Goal: Task Accomplishment & Management: Use online tool/utility

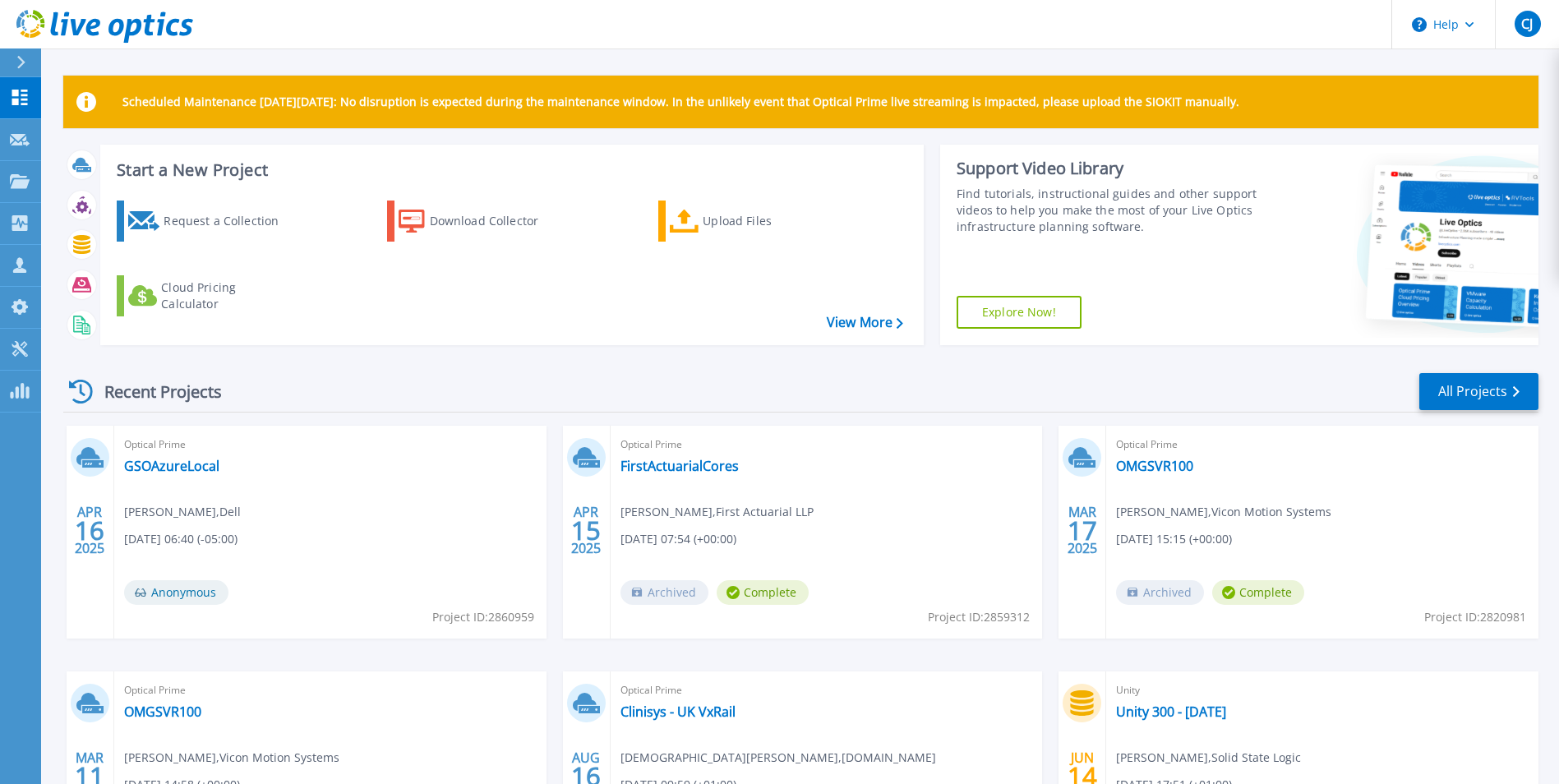
click at [20, 66] on icon at bounding box center [21, 62] width 8 height 13
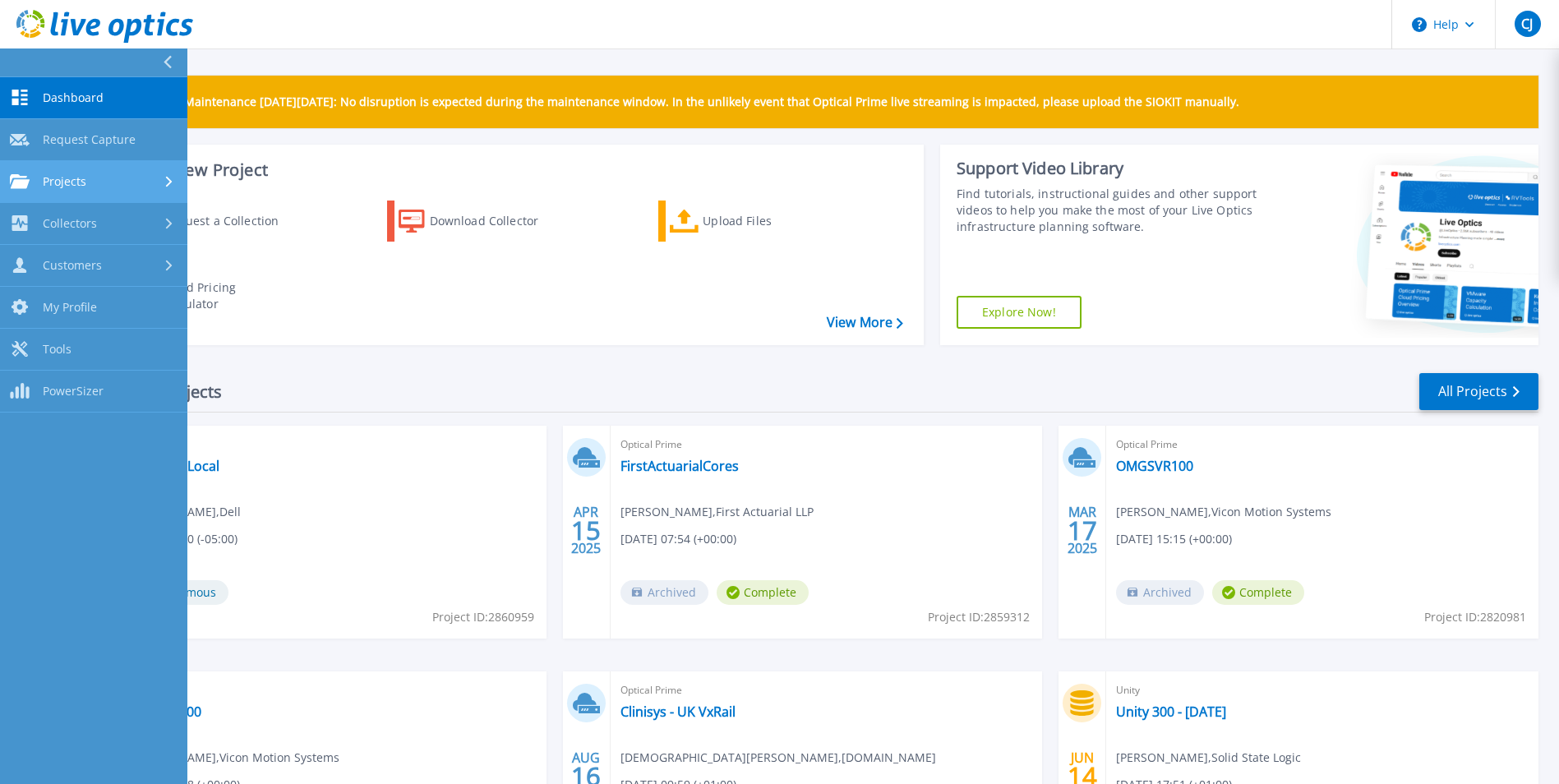
click at [89, 171] on link "Projects Projects" at bounding box center [93, 182] width 188 height 42
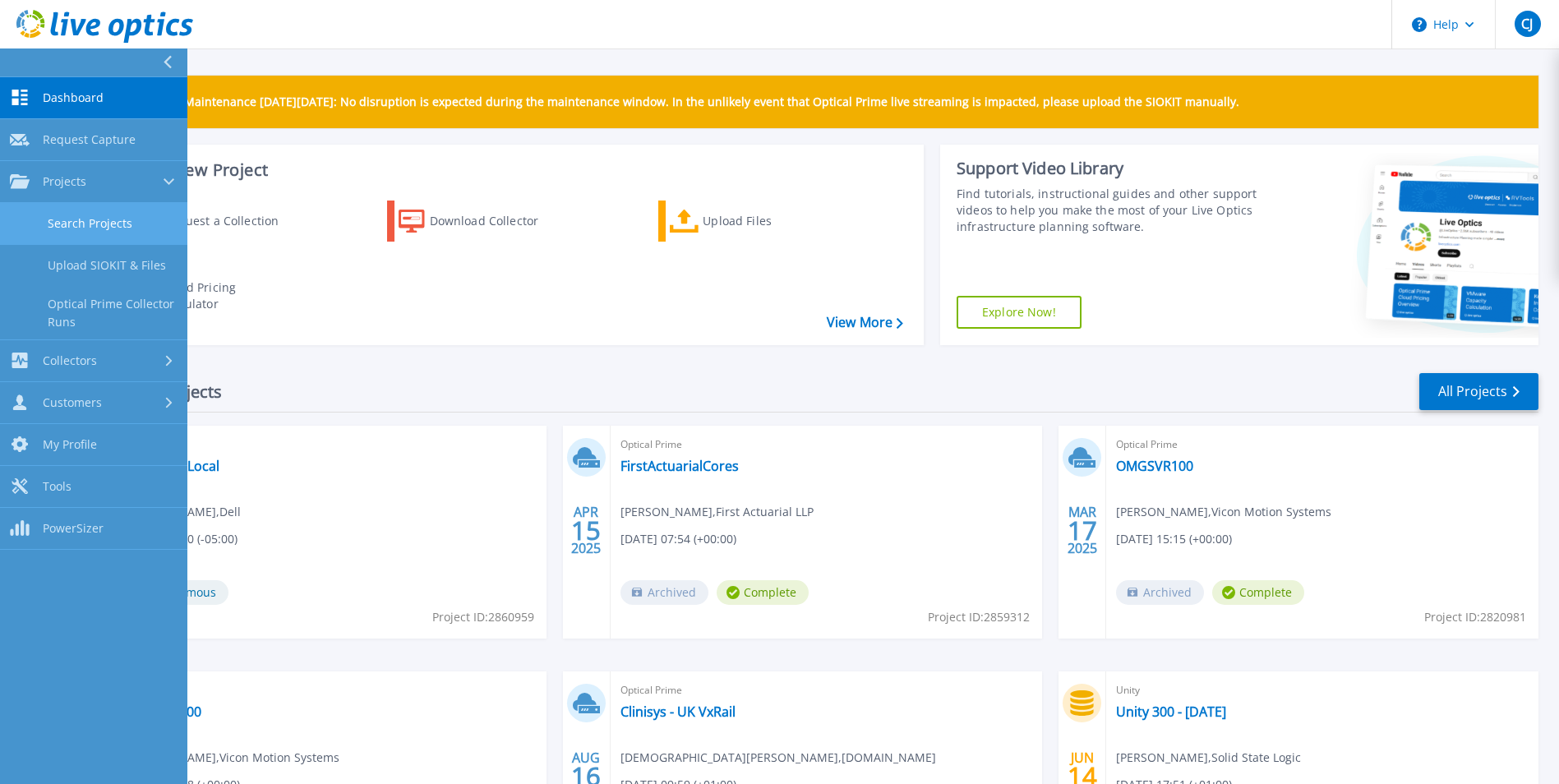
click at [114, 213] on link "Search Projects" at bounding box center [93, 223] width 188 height 42
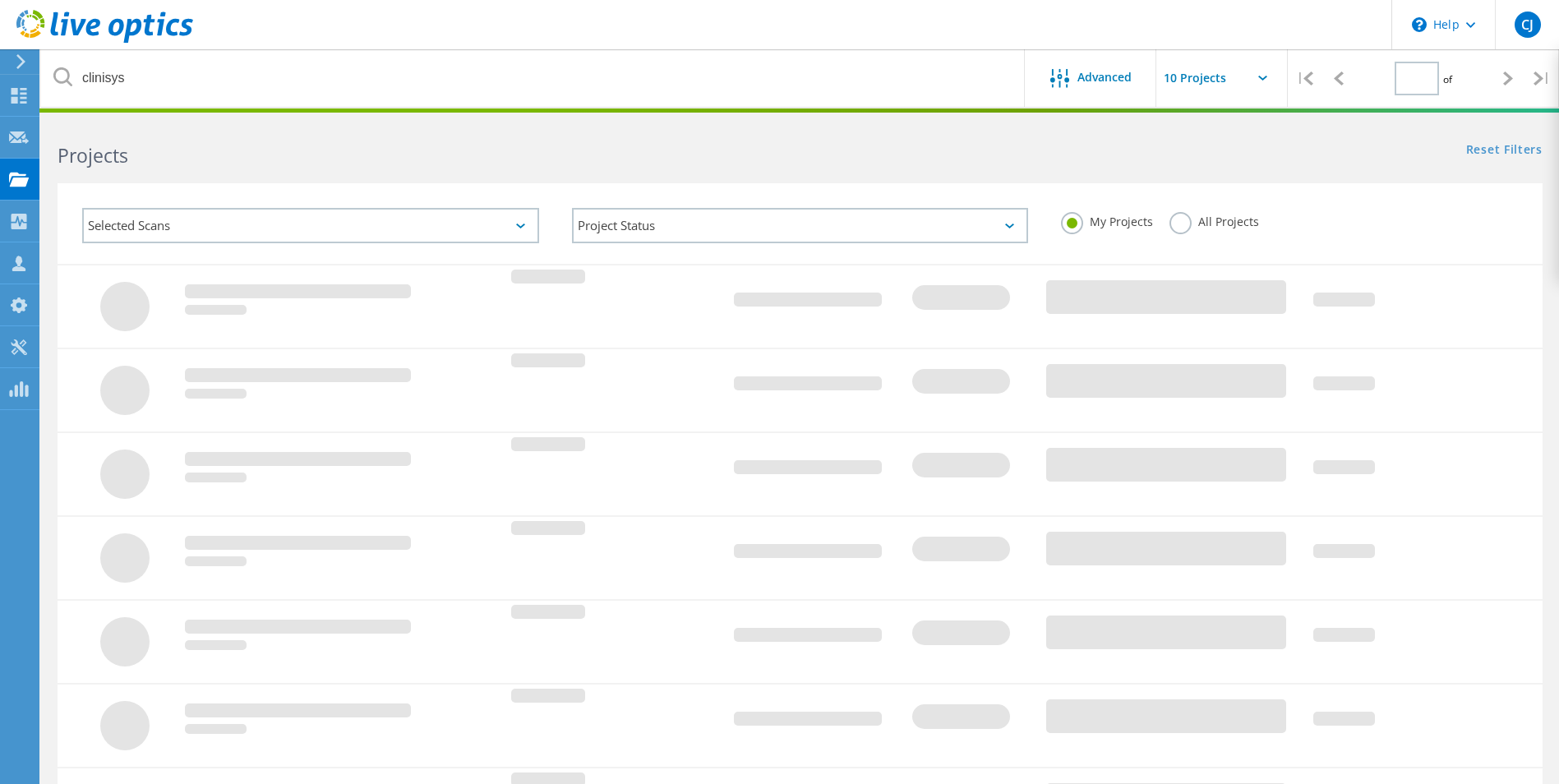
type input "1"
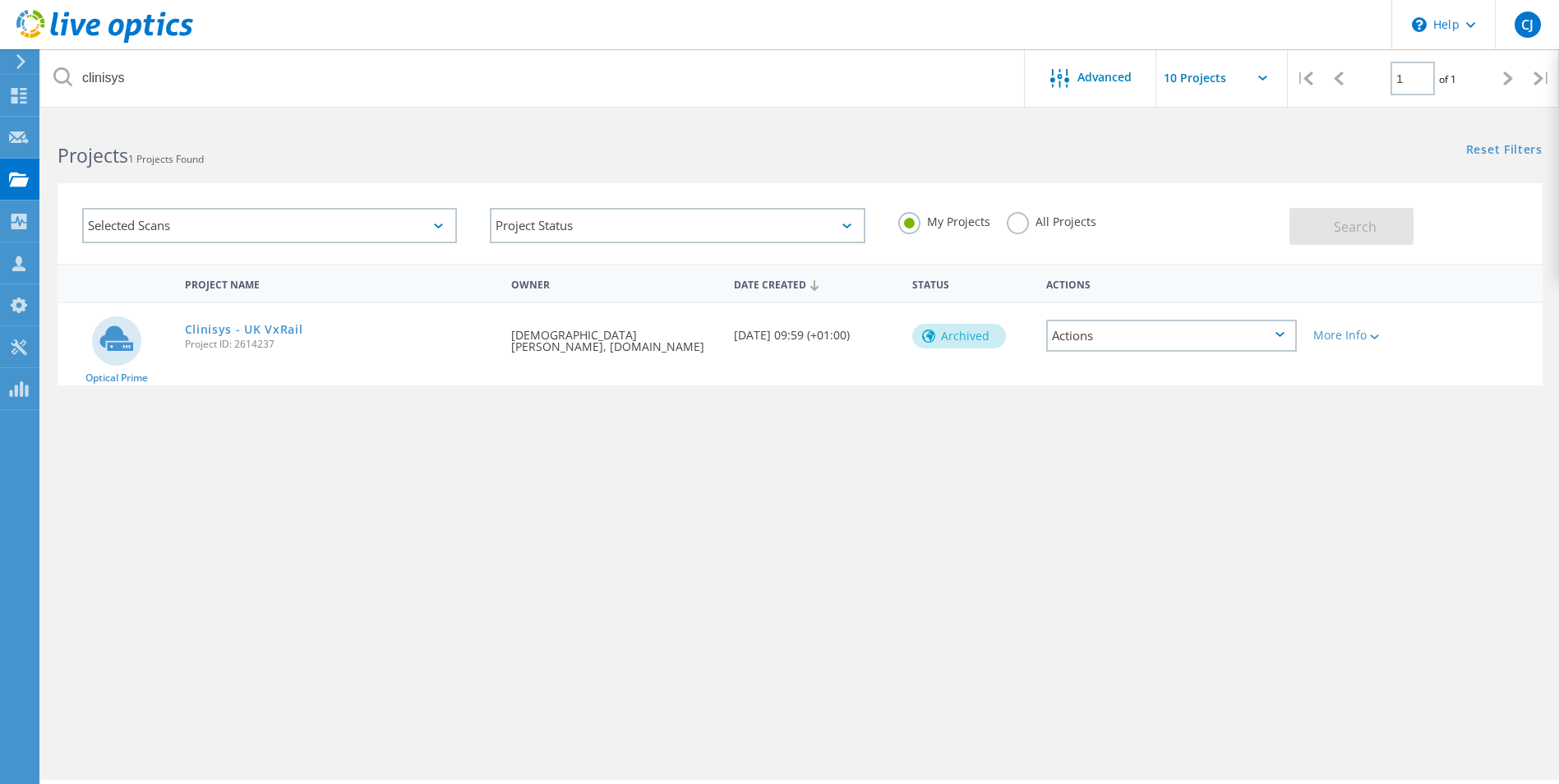
click at [1012, 223] on label "All Projects" at bounding box center [1051, 220] width 90 height 15
click at [0, 0] on input "All Projects" at bounding box center [0, 0] width 0 height 0
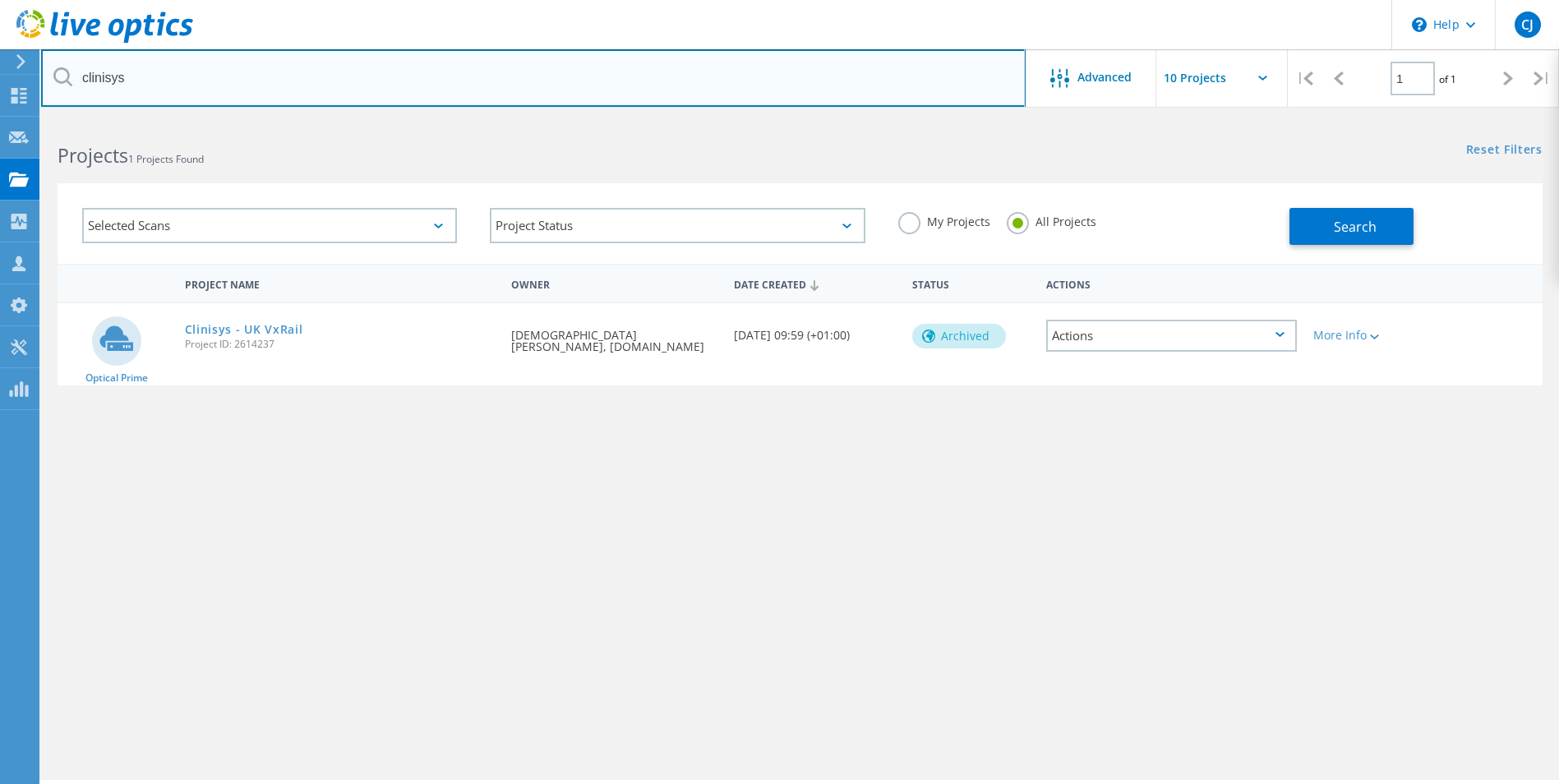
click at [244, 91] on input "clinisys" at bounding box center [533, 78] width 984 height 58
type input "c"
type input "imagination"
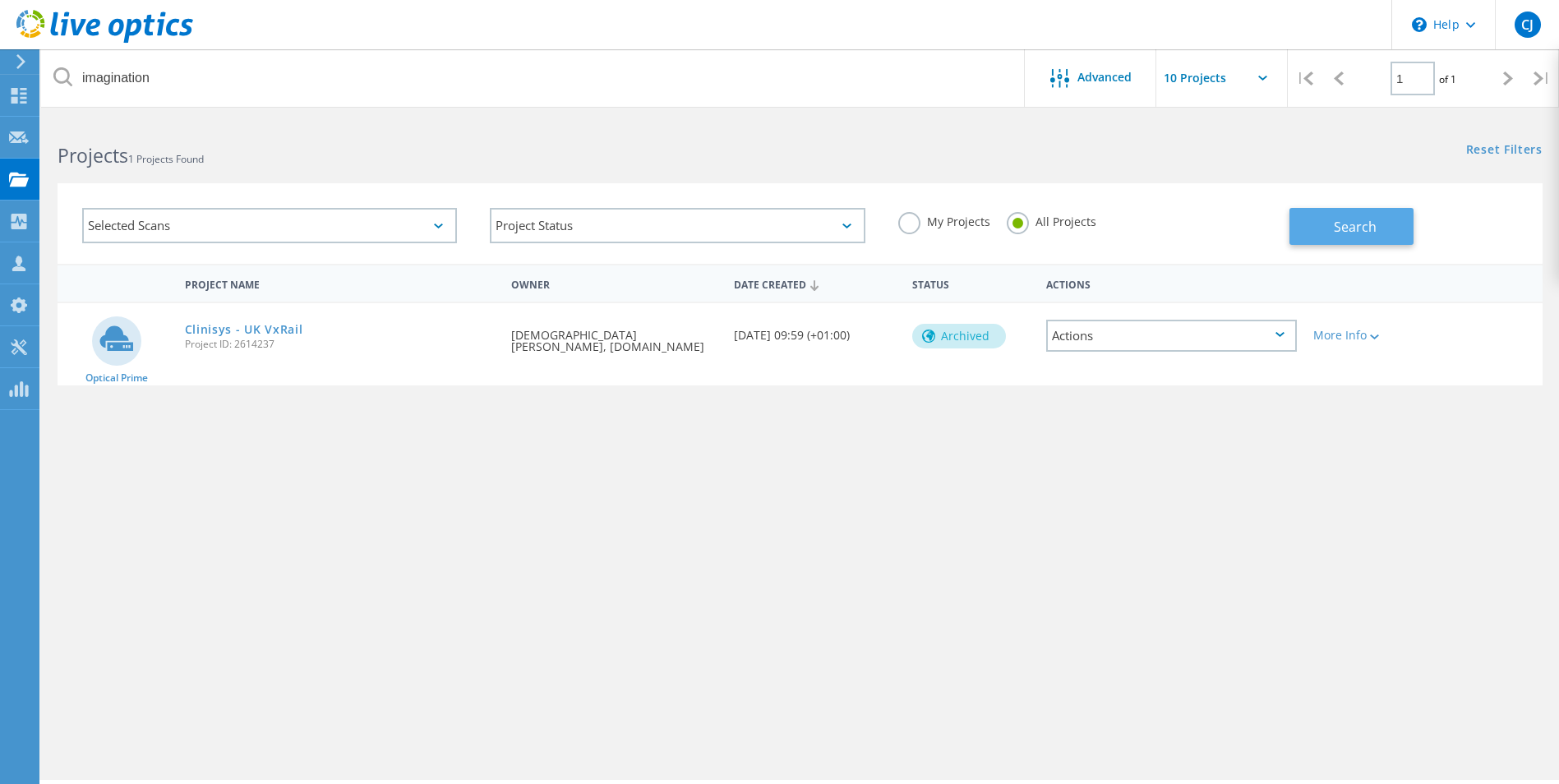
click at [1328, 238] on button "Search" at bounding box center [1351, 227] width 124 height 37
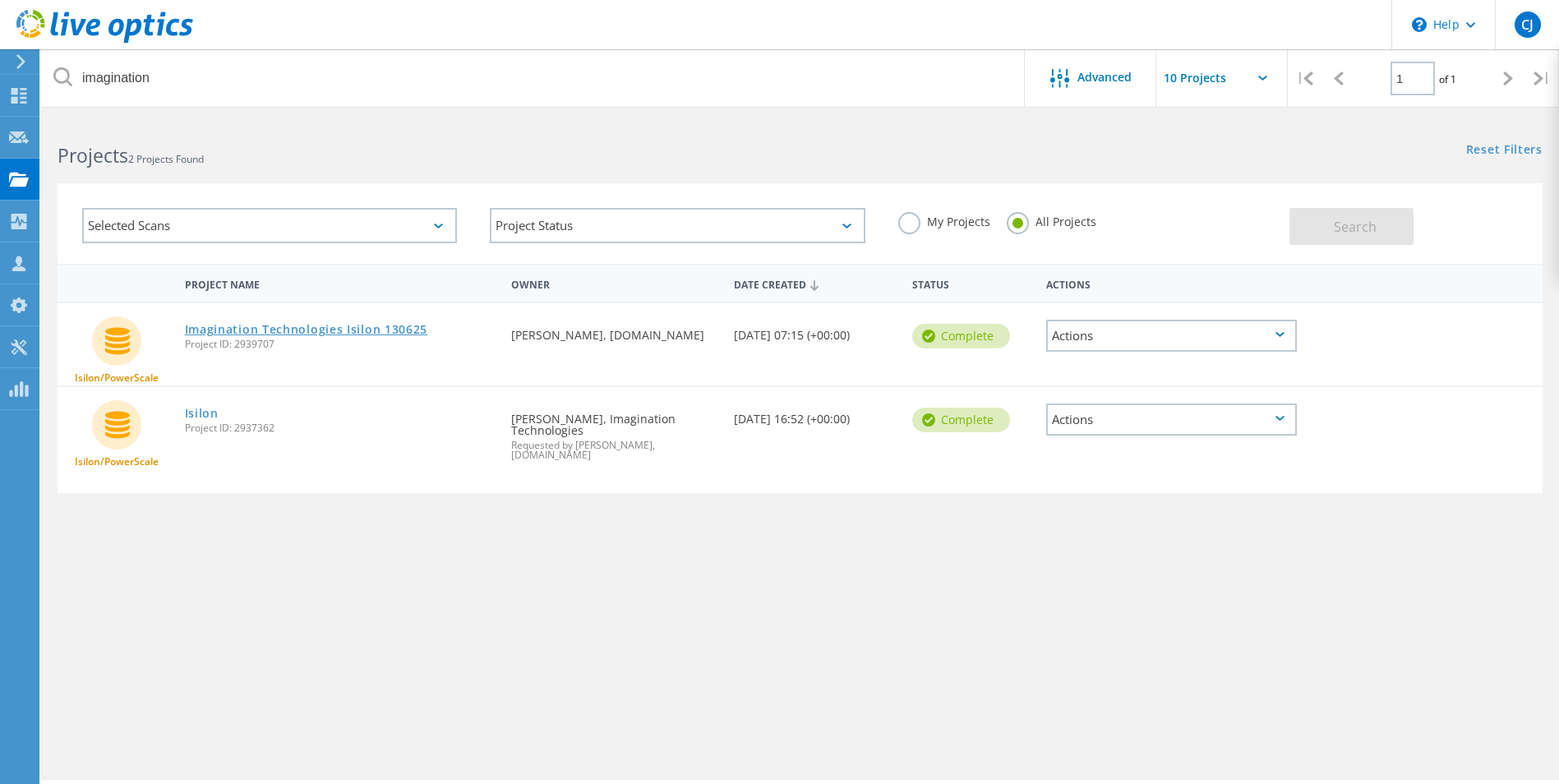
click at [312, 325] on link "Imagination Technologies Isilon 130625" at bounding box center [306, 330] width 244 height 12
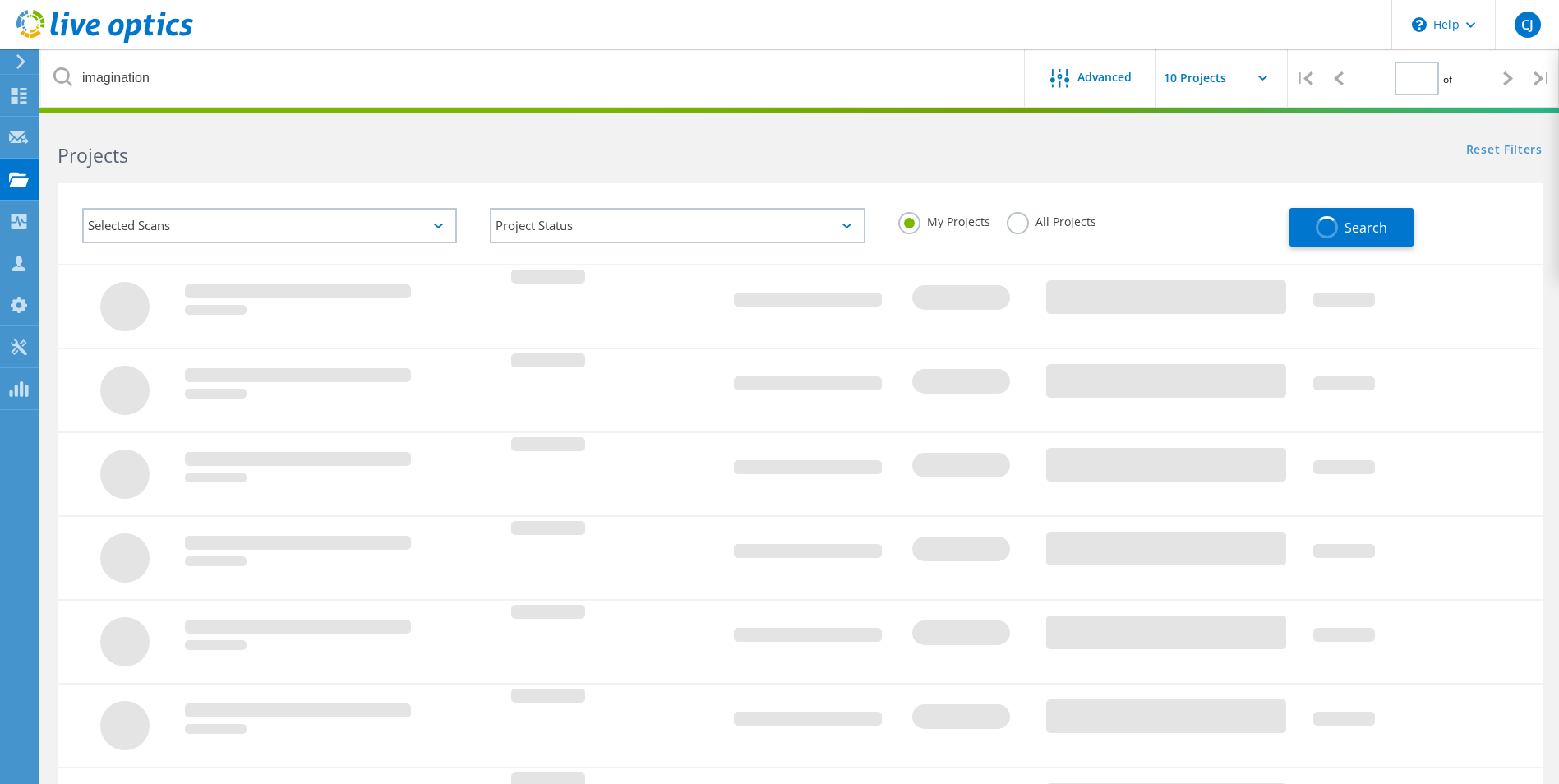
type input "1"
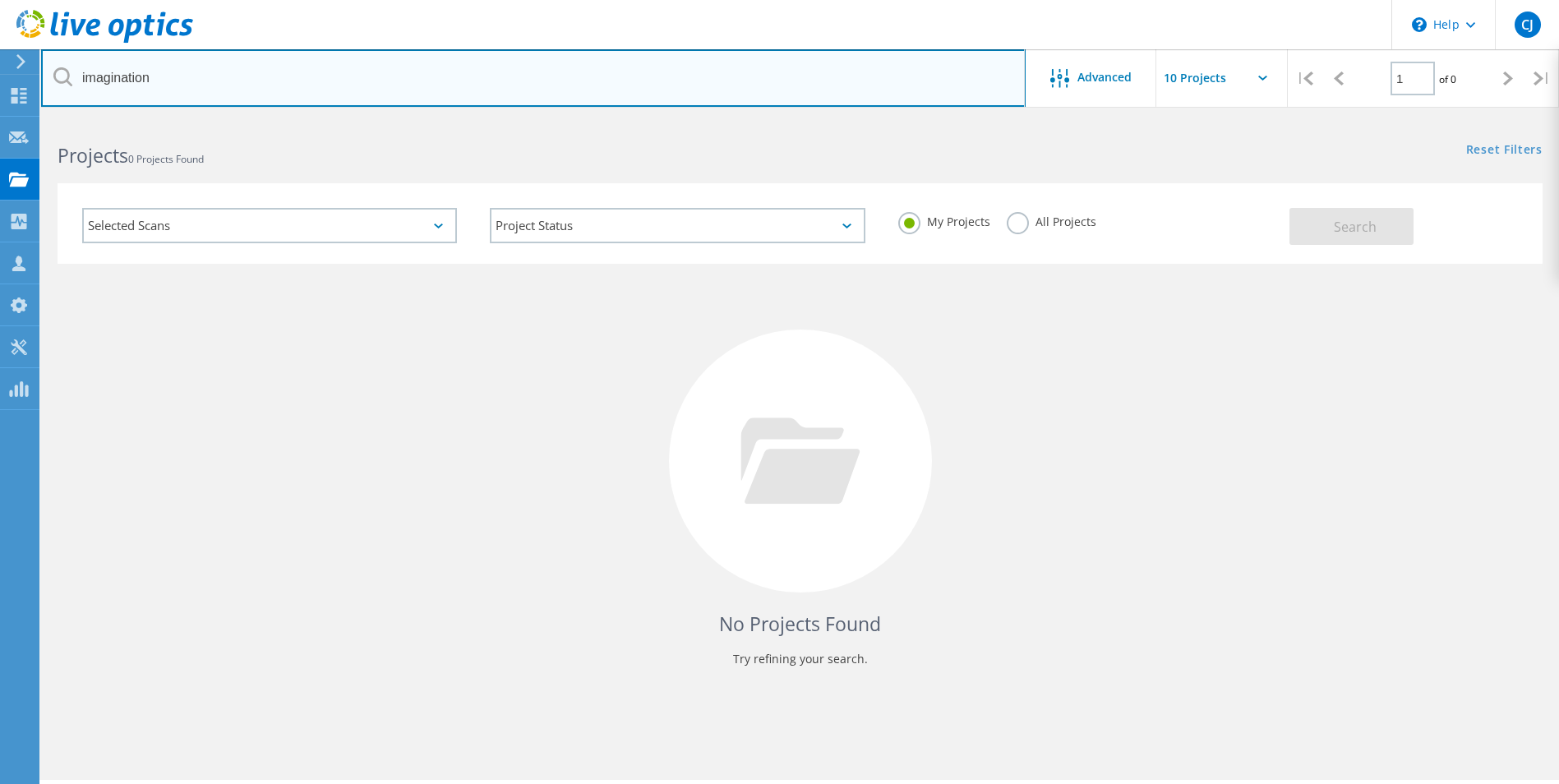
click at [238, 64] on input "imagination" at bounding box center [533, 78] width 984 height 58
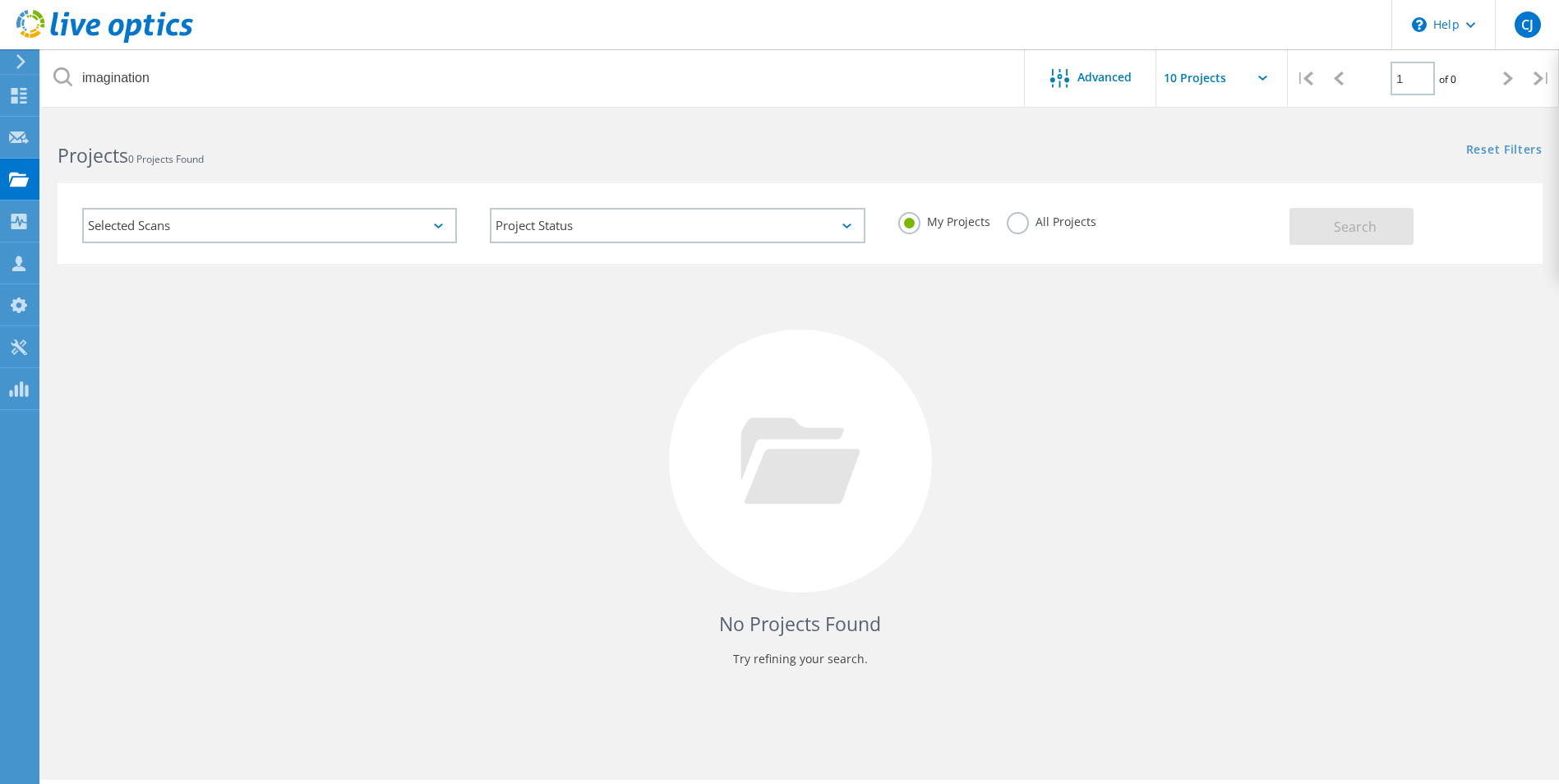
click at [1001, 222] on div "My Projects All Projects" at bounding box center [1085, 222] width 407 height 61
click at [1013, 221] on label "All Projects" at bounding box center [1051, 220] width 90 height 15
click at [0, 0] on input "All Projects" at bounding box center [0, 0] width 0 height 0
click at [1360, 226] on span "Search" at bounding box center [1355, 227] width 42 height 18
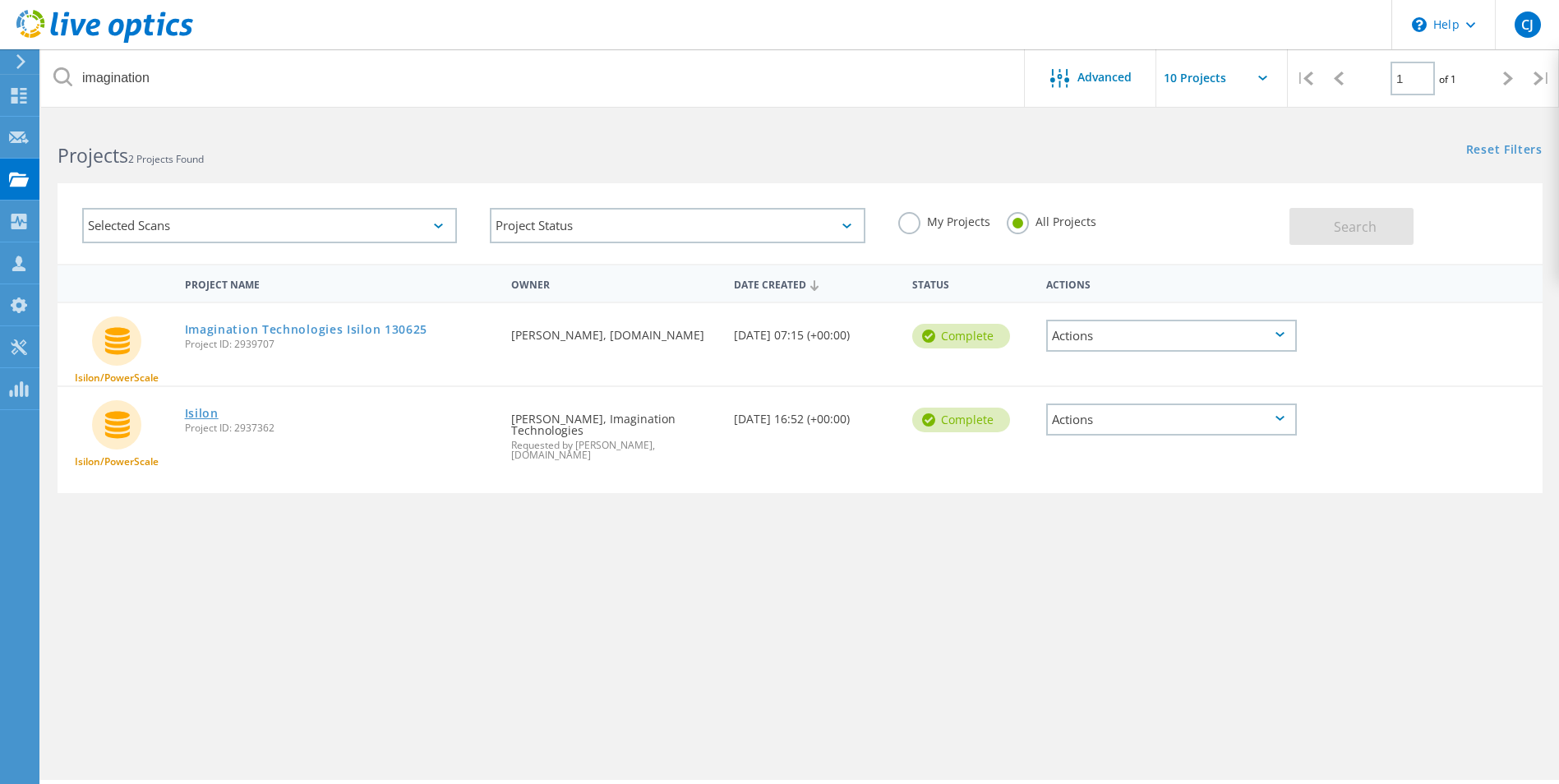
click at [196, 416] on link "Isilon" at bounding box center [202, 413] width 34 height 12
